Goal: Check status: Check status

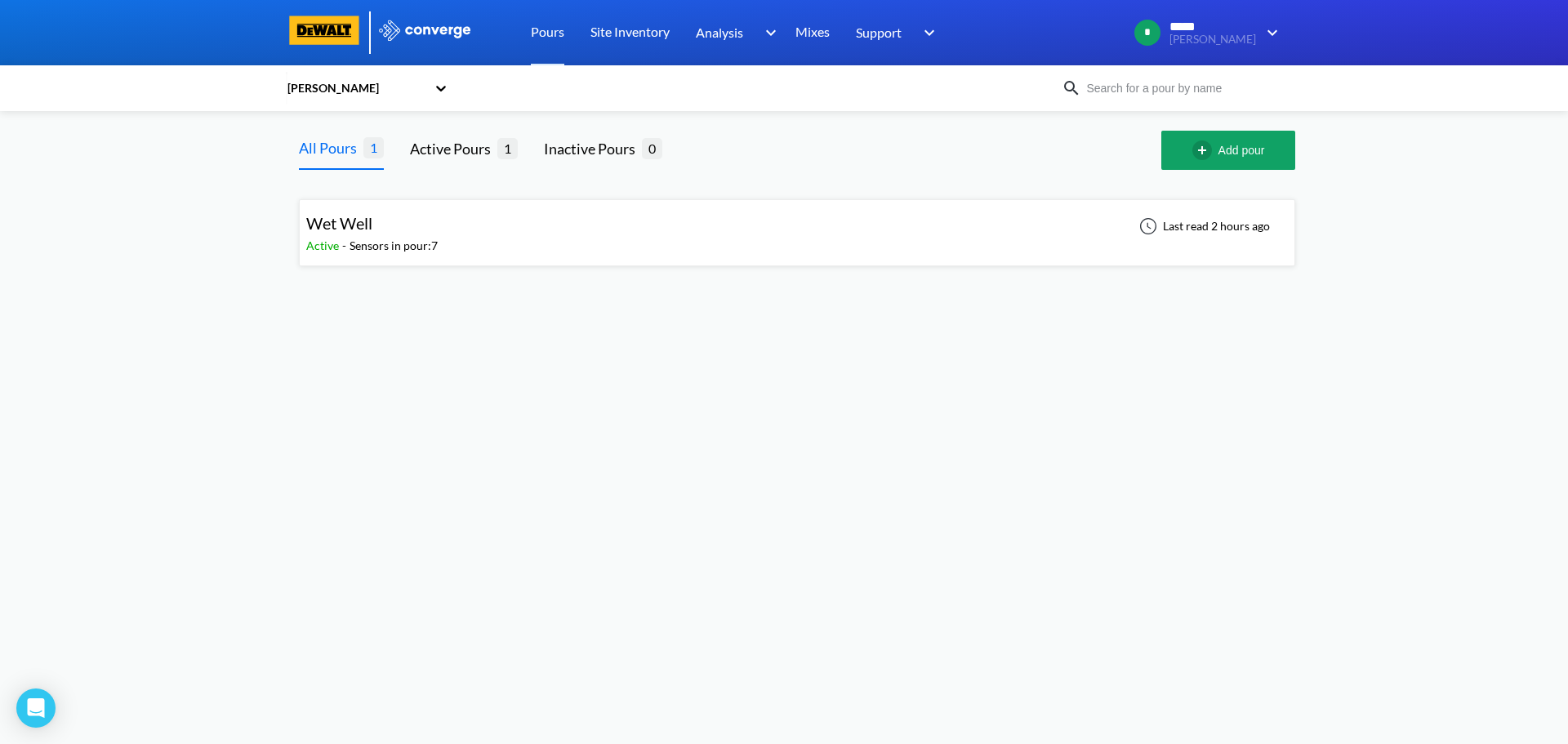
click at [437, 253] on div "Sensors in pour: 7" at bounding box center [394, 246] width 89 height 18
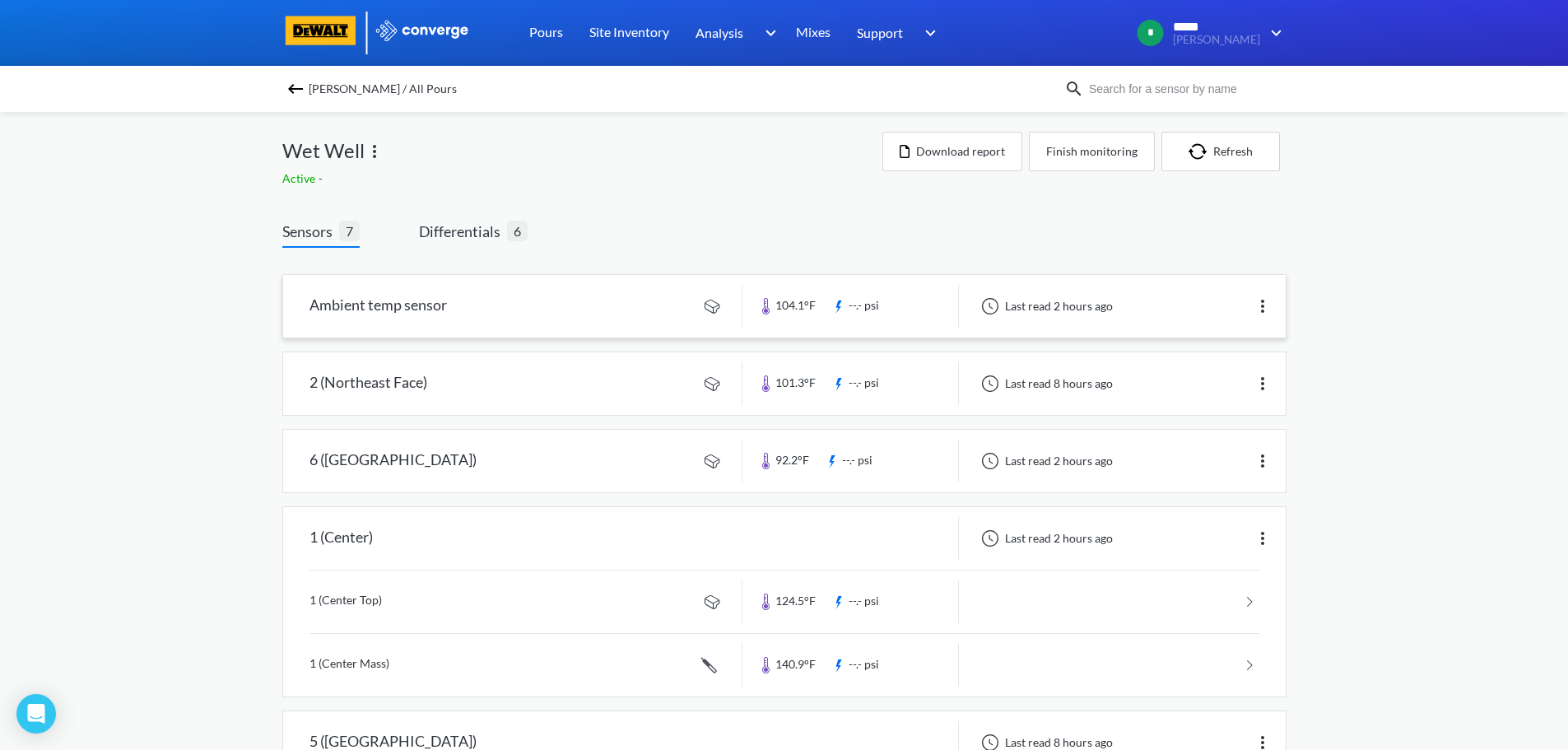
click at [605, 314] on link at bounding box center [784, 306] width 1002 height 62
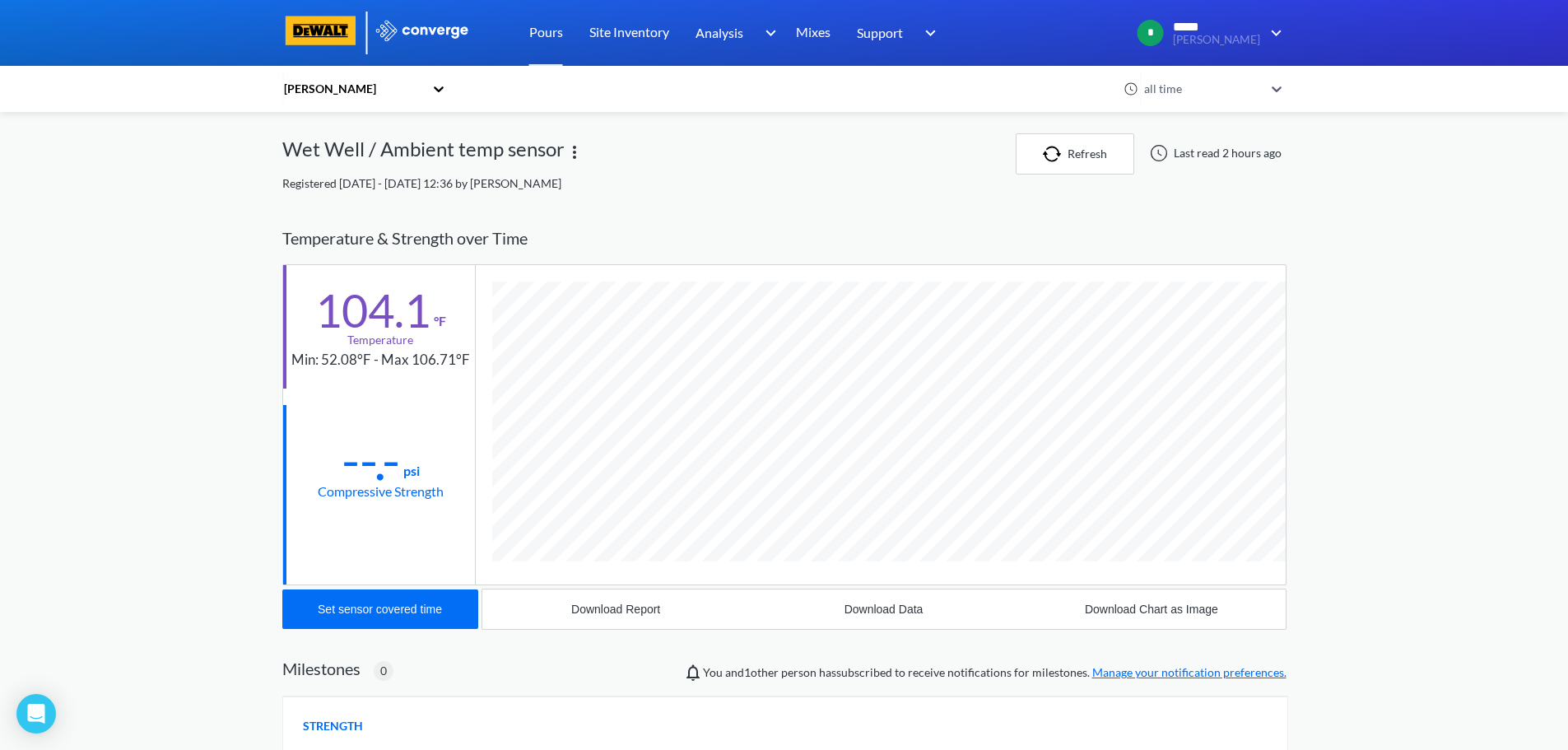
scroll to position [869, 1004]
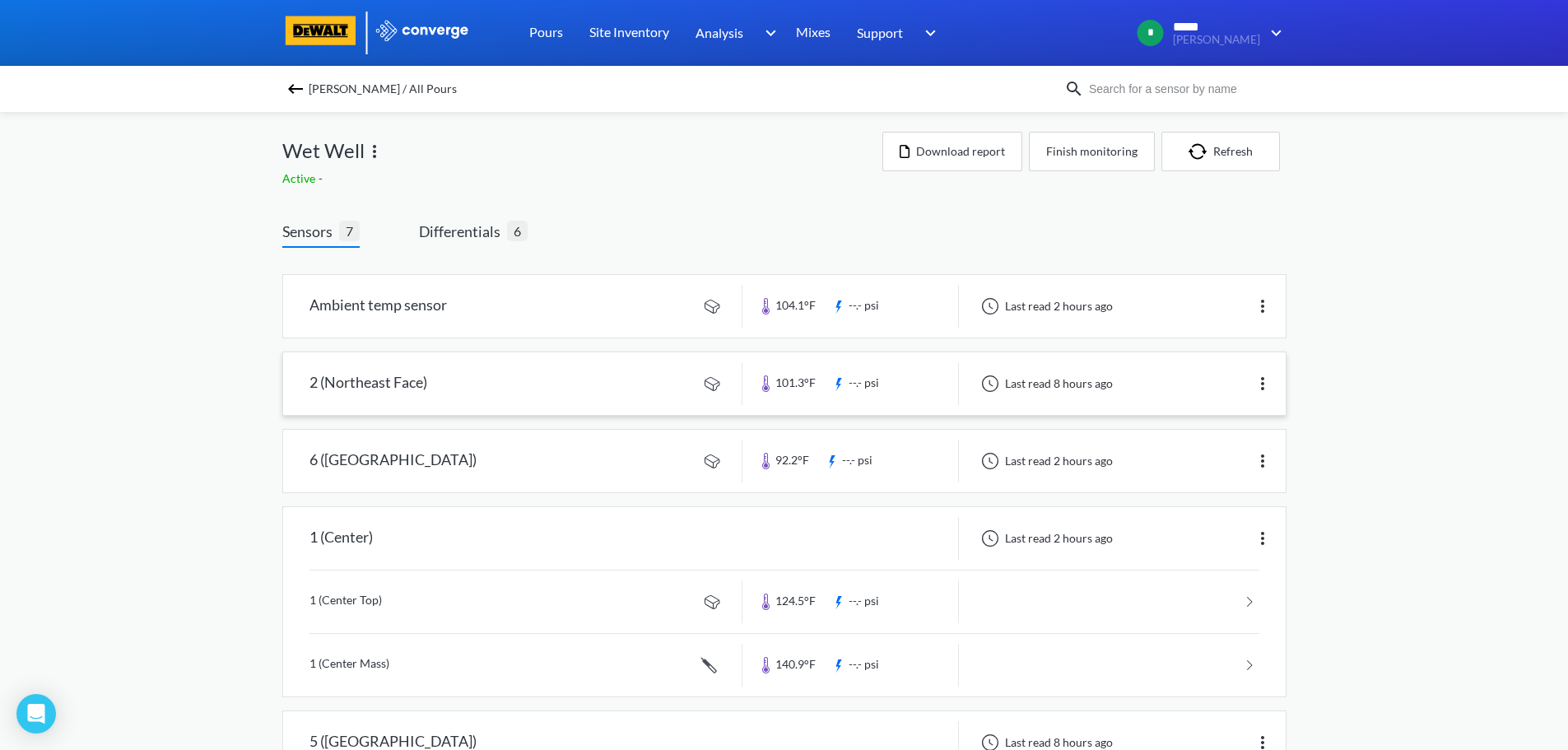
click at [659, 377] on link at bounding box center [784, 384] width 1002 height 62
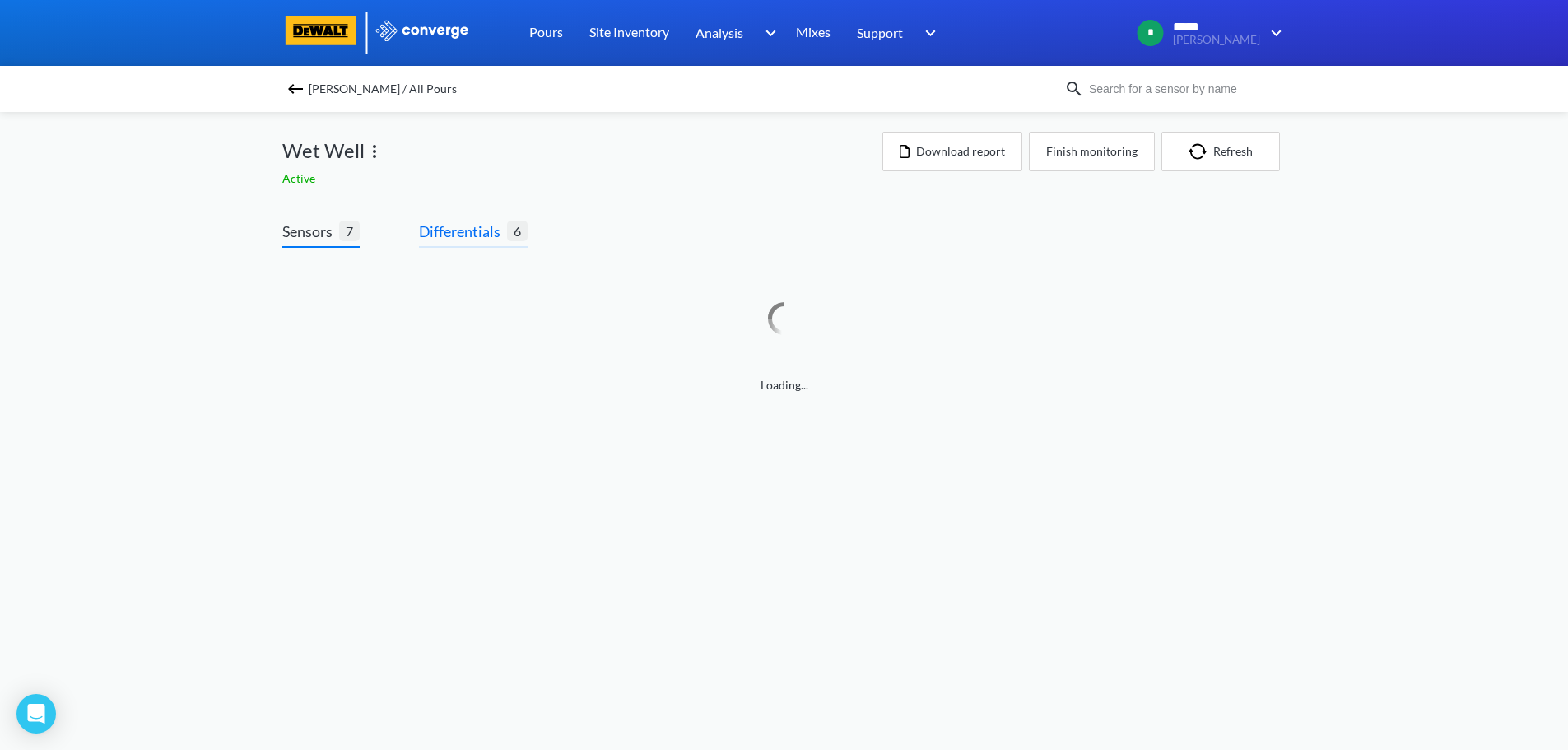
click at [487, 226] on span "Differentials" at bounding box center [463, 231] width 88 height 23
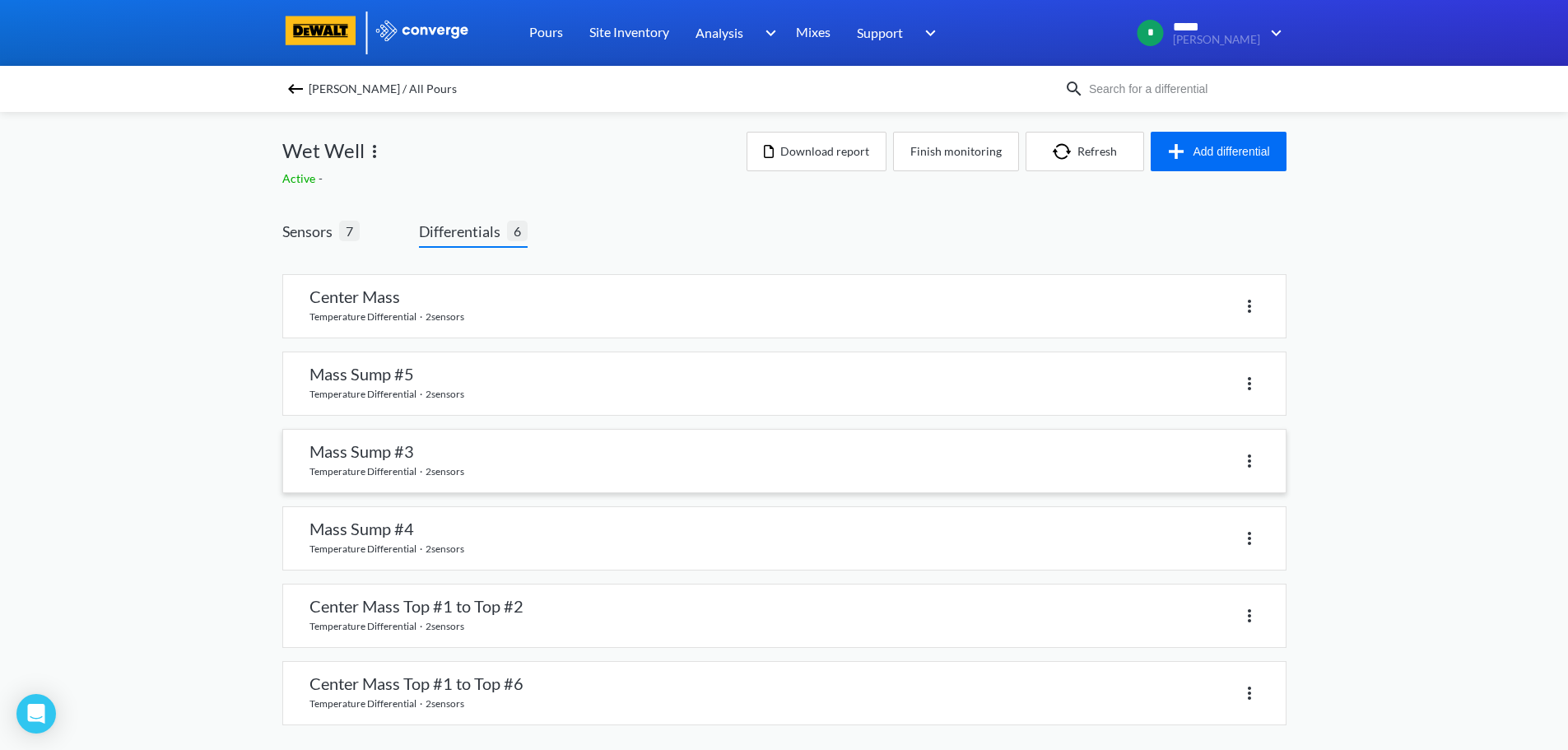
scroll to position [9, 0]
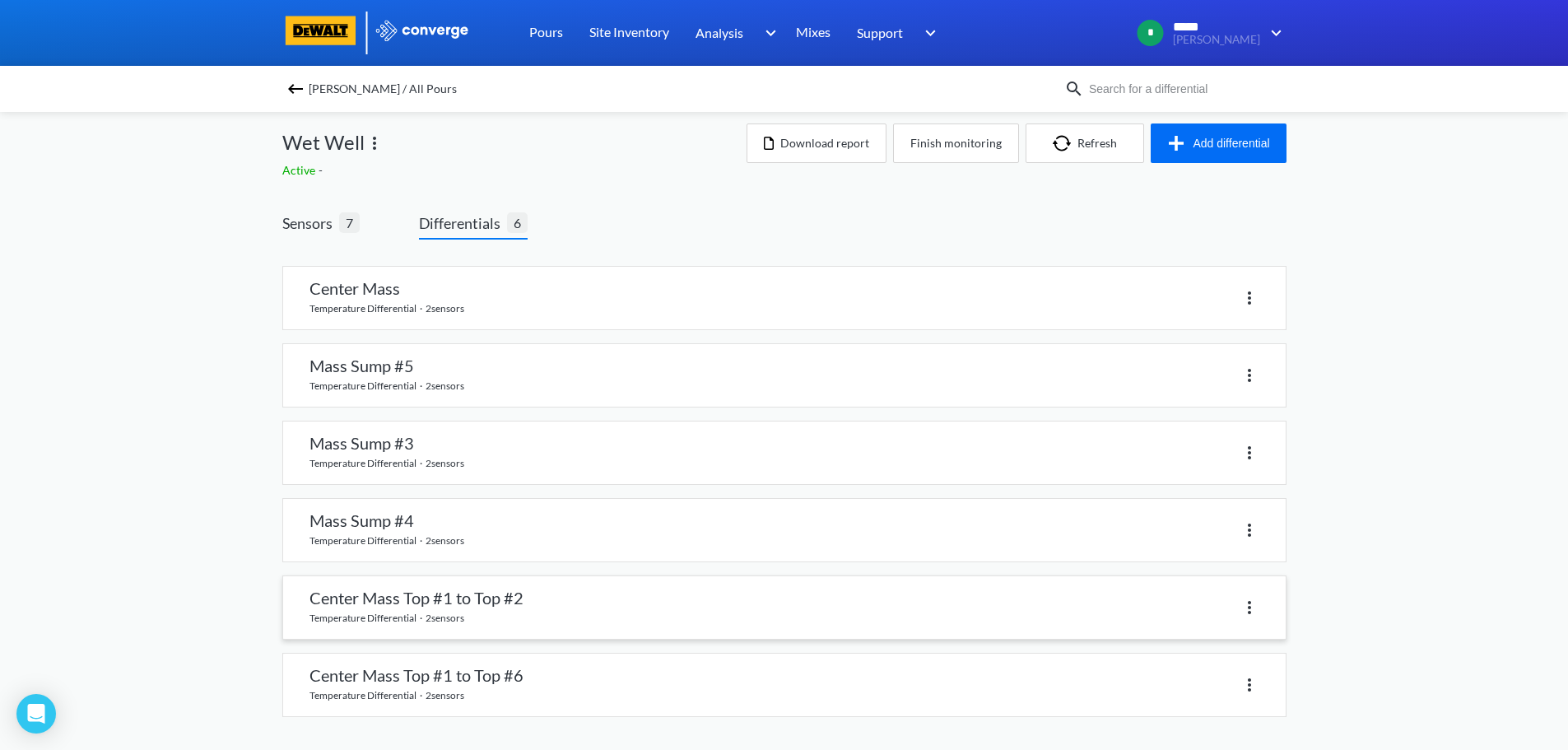
click at [587, 610] on link at bounding box center [784, 607] width 1002 height 62
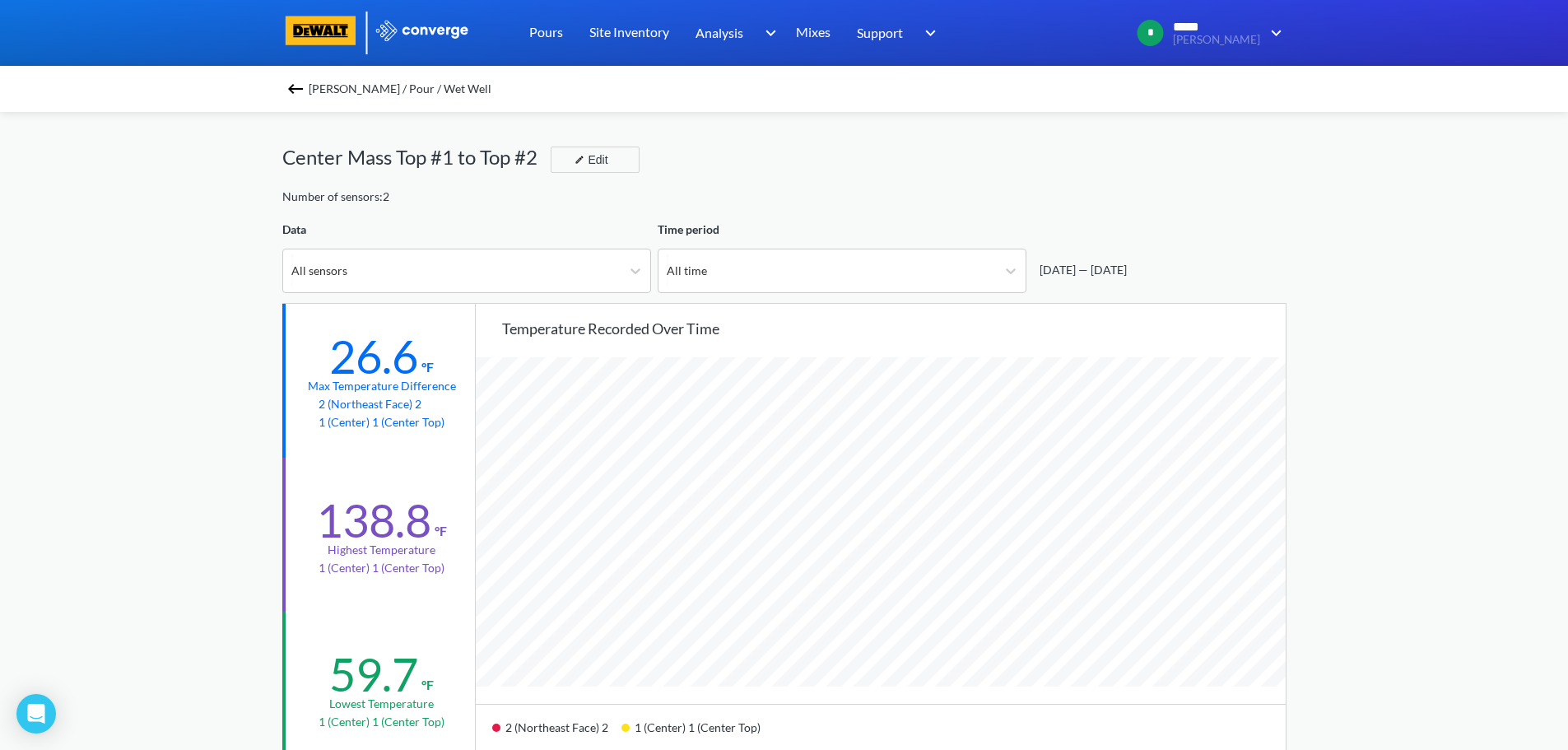
scroll to position [1379, 1568]
click at [306, 87] on img at bounding box center [295, 88] width 20 height 20
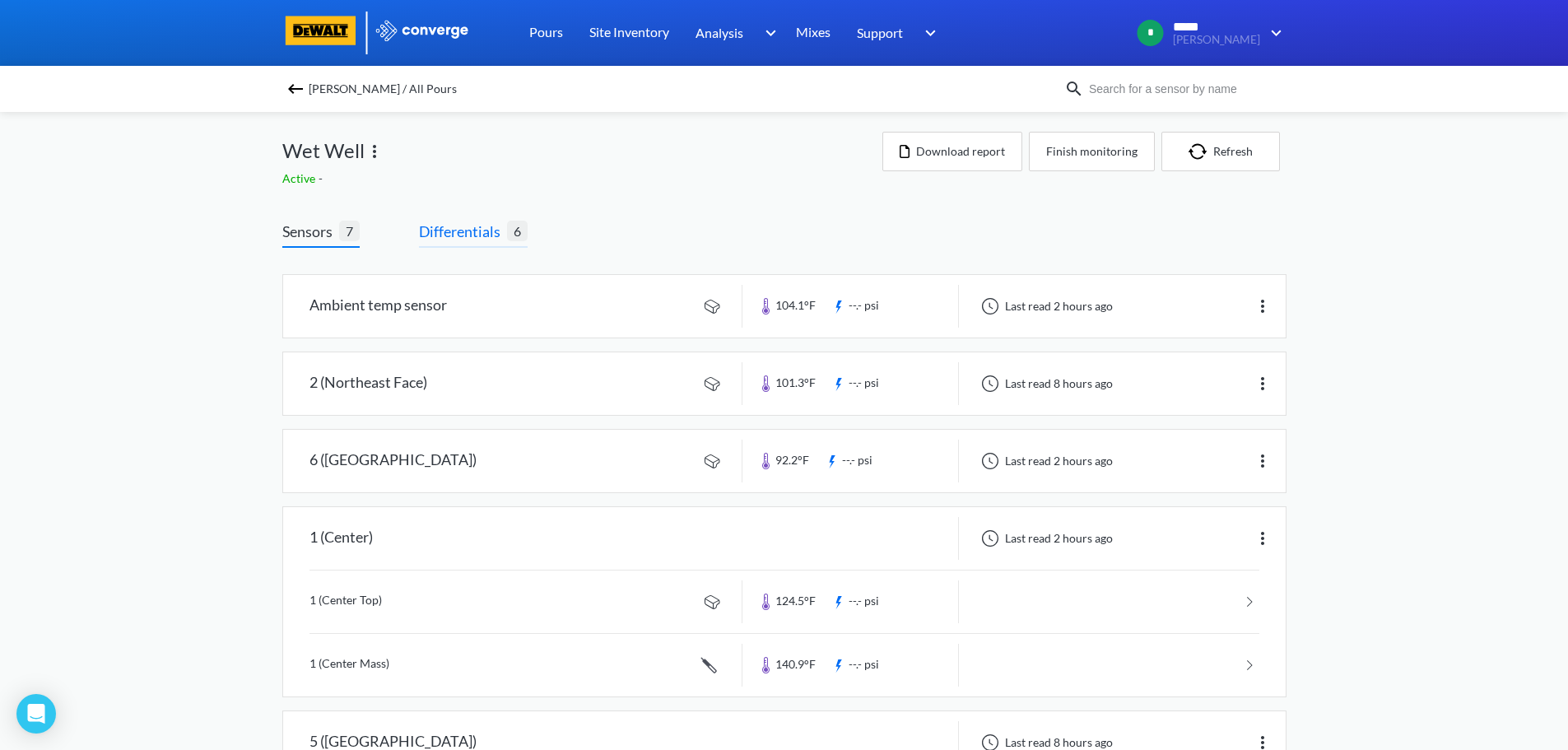
click at [494, 234] on span "Differentials" at bounding box center [463, 231] width 88 height 23
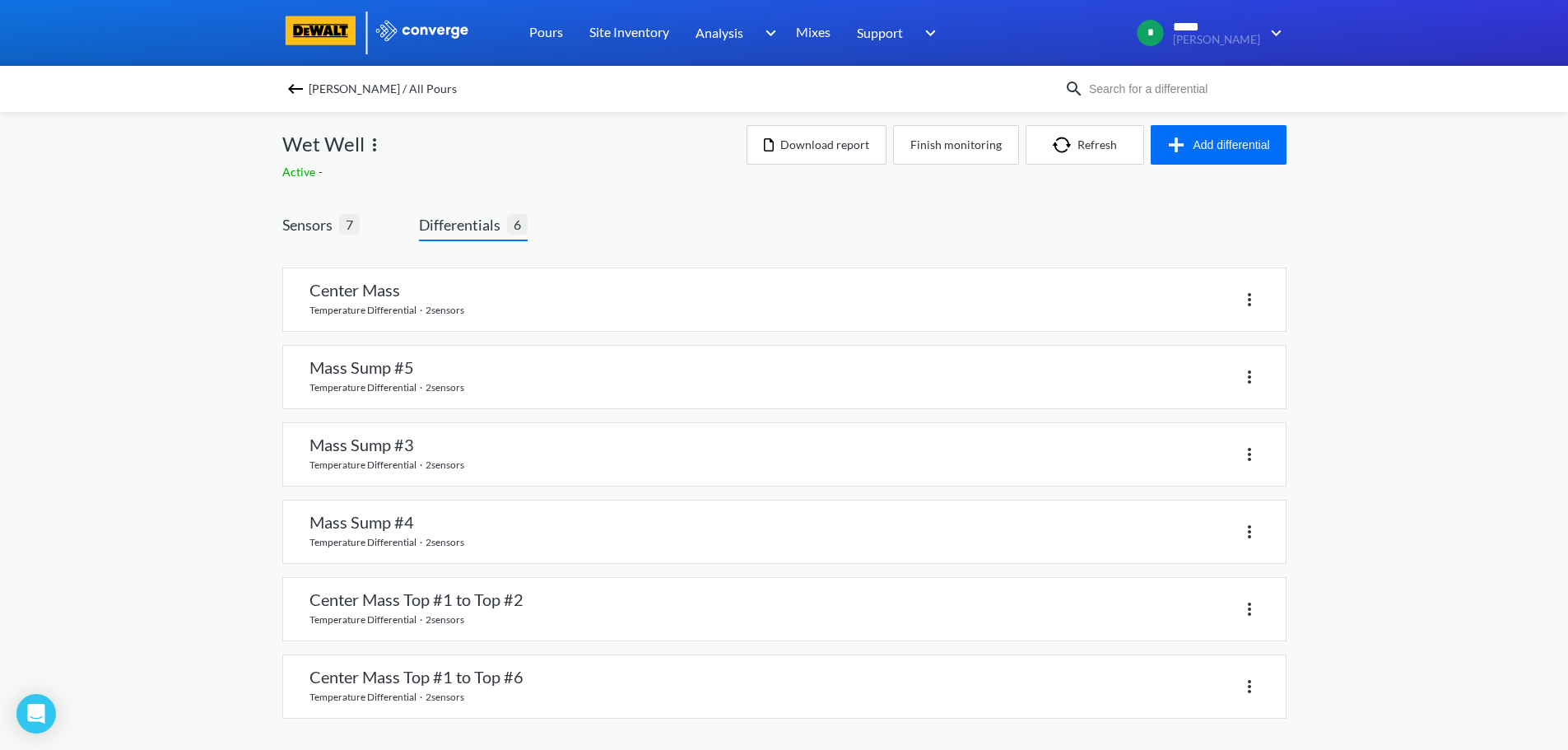
scroll to position [9, 0]
click at [587, 620] on link at bounding box center [784, 607] width 1002 height 62
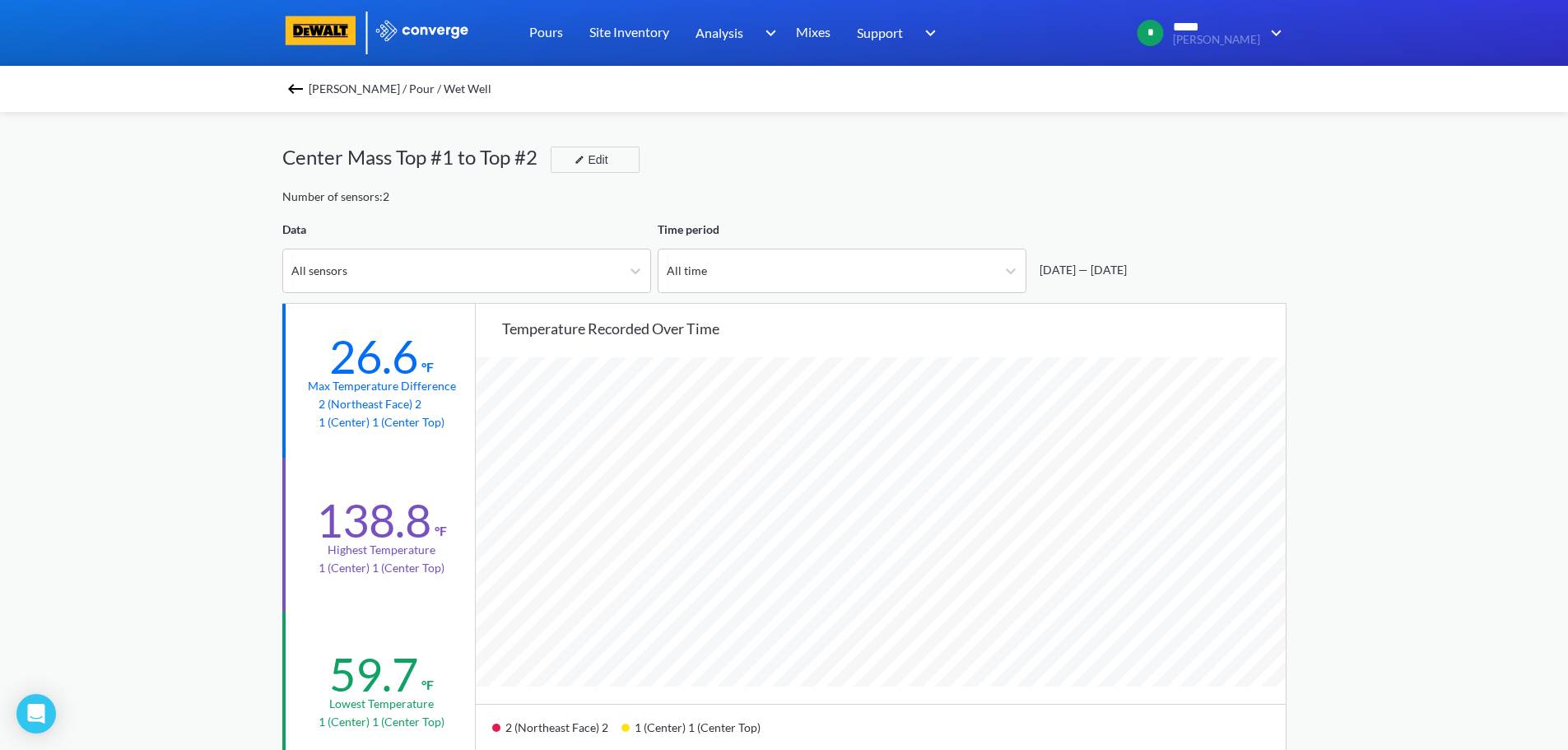
click at [320, 85] on span "[PERSON_NAME] / Pour / Wet Well" at bounding box center [399, 88] width 183 height 23
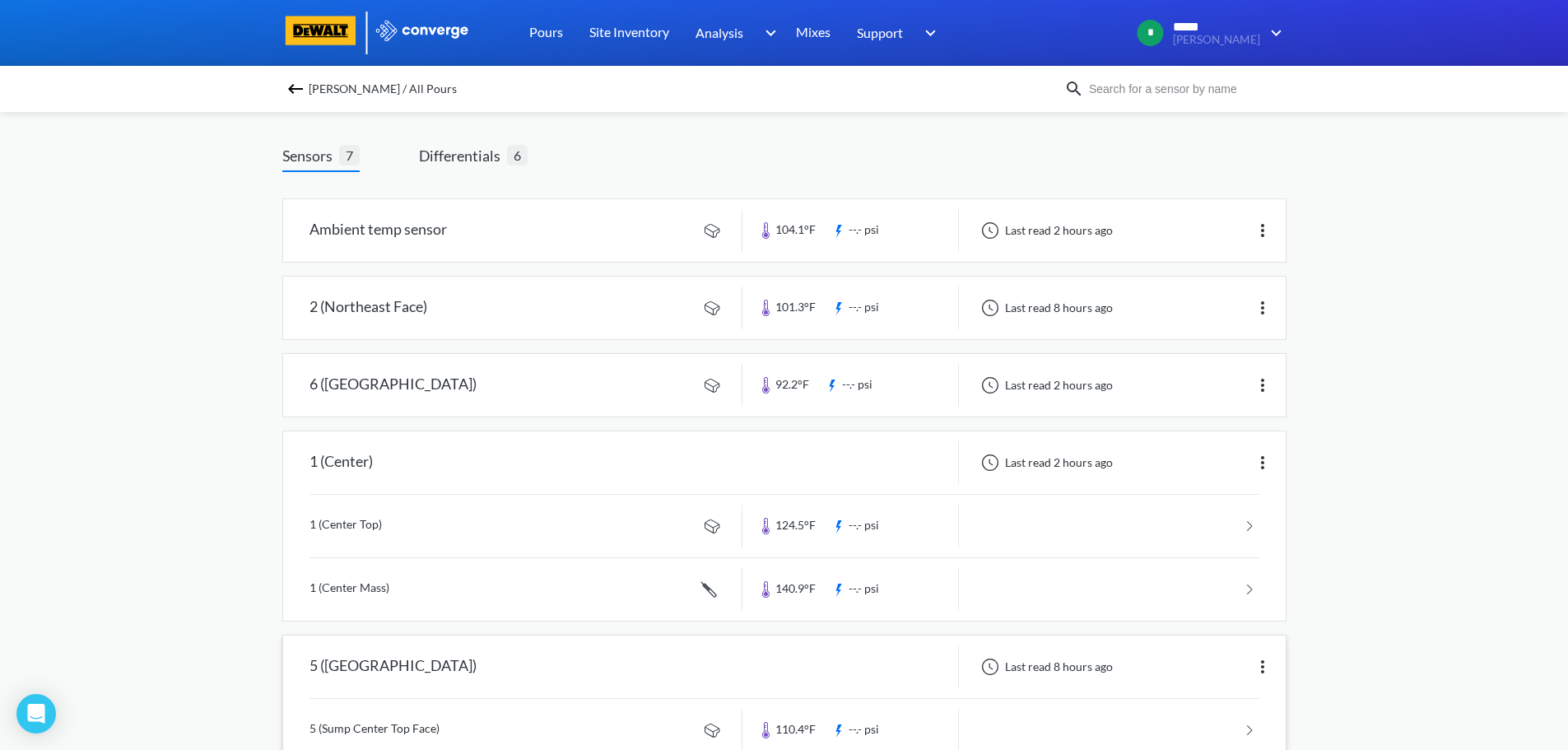
scroll to position [165, 0]
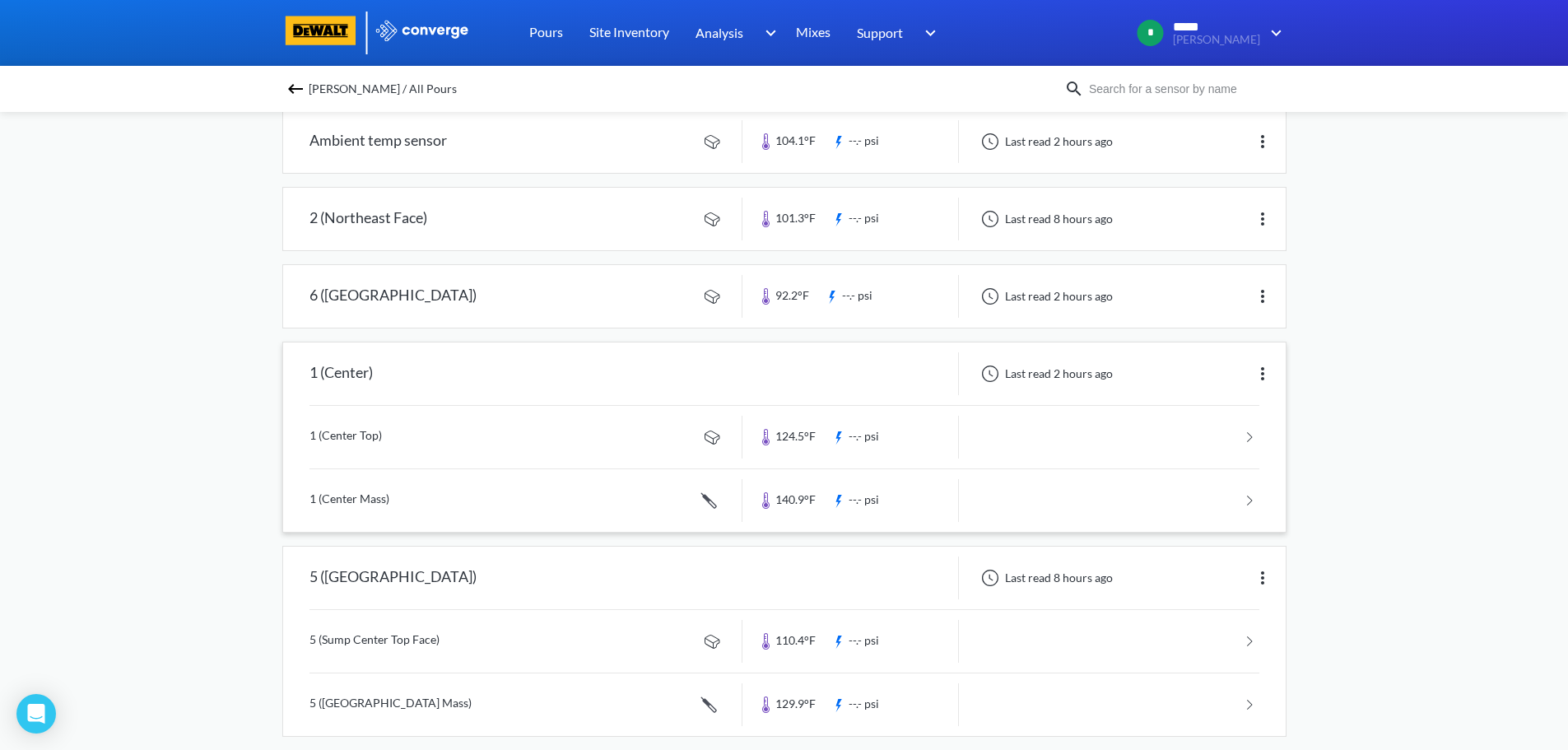
click at [797, 498] on link at bounding box center [784, 501] width 950 height 62
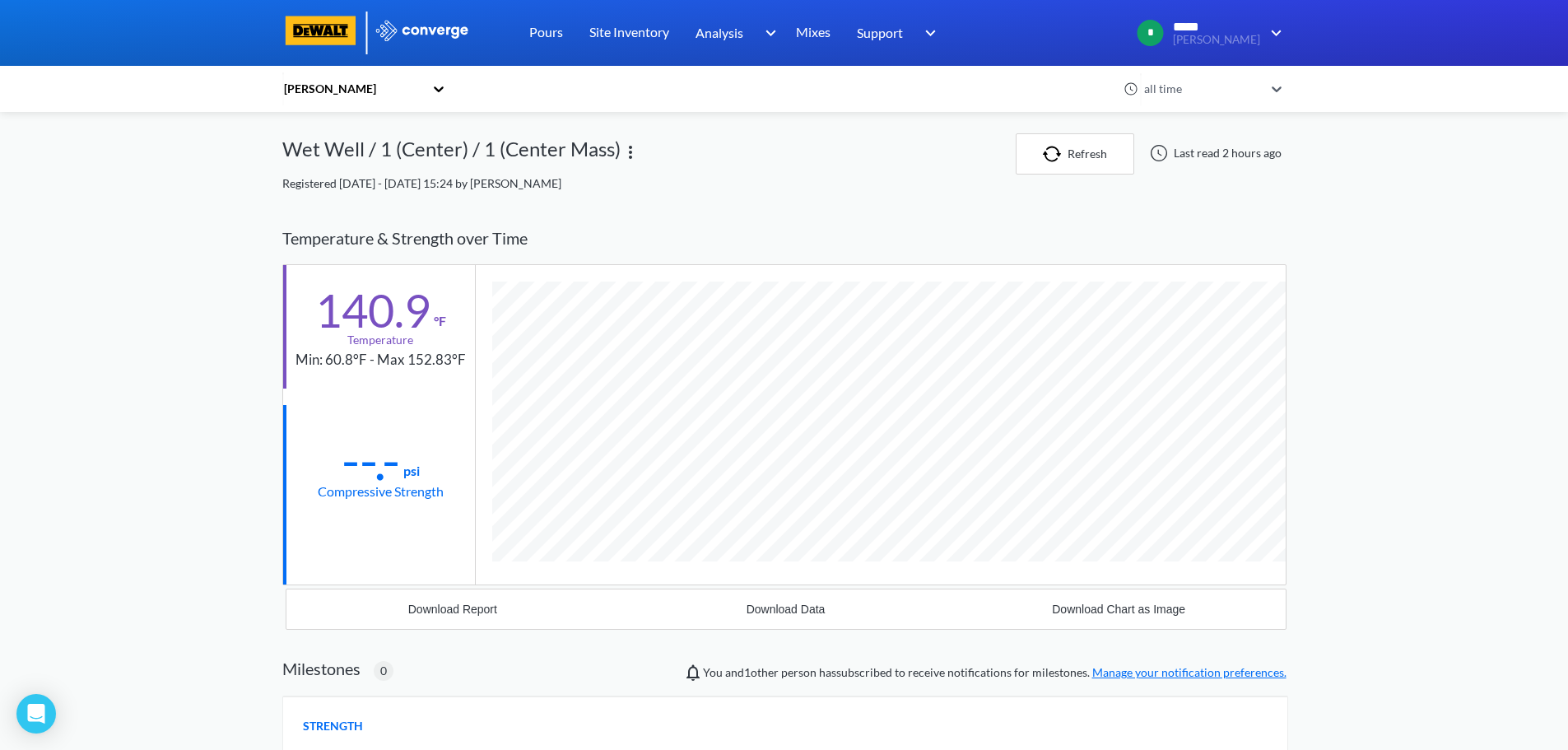
scroll to position [901, 1004]
